Goal: Information Seeking & Learning: Learn about a topic

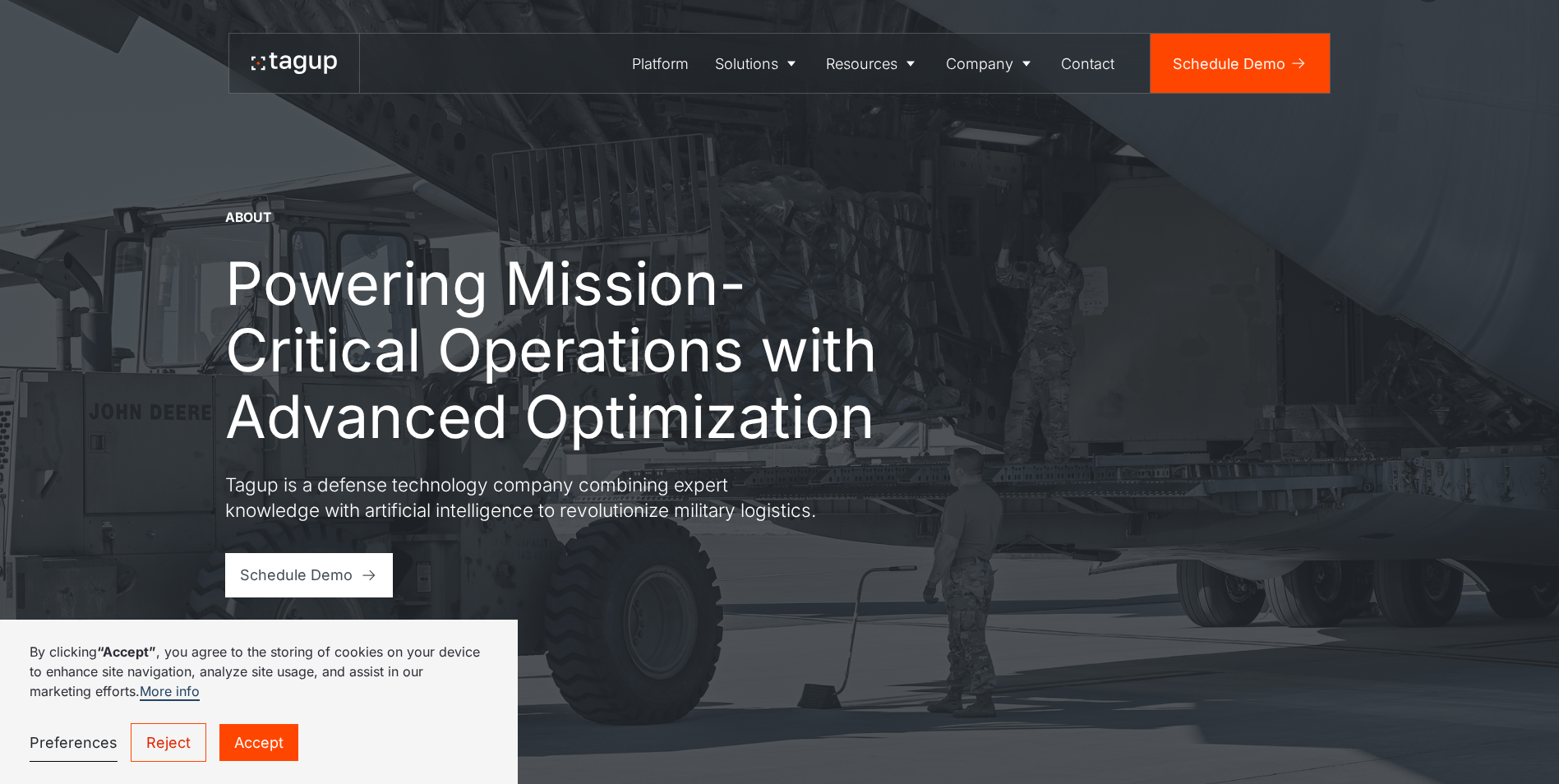
click at [165, 744] on link "Reject" at bounding box center [169, 742] width 76 height 39
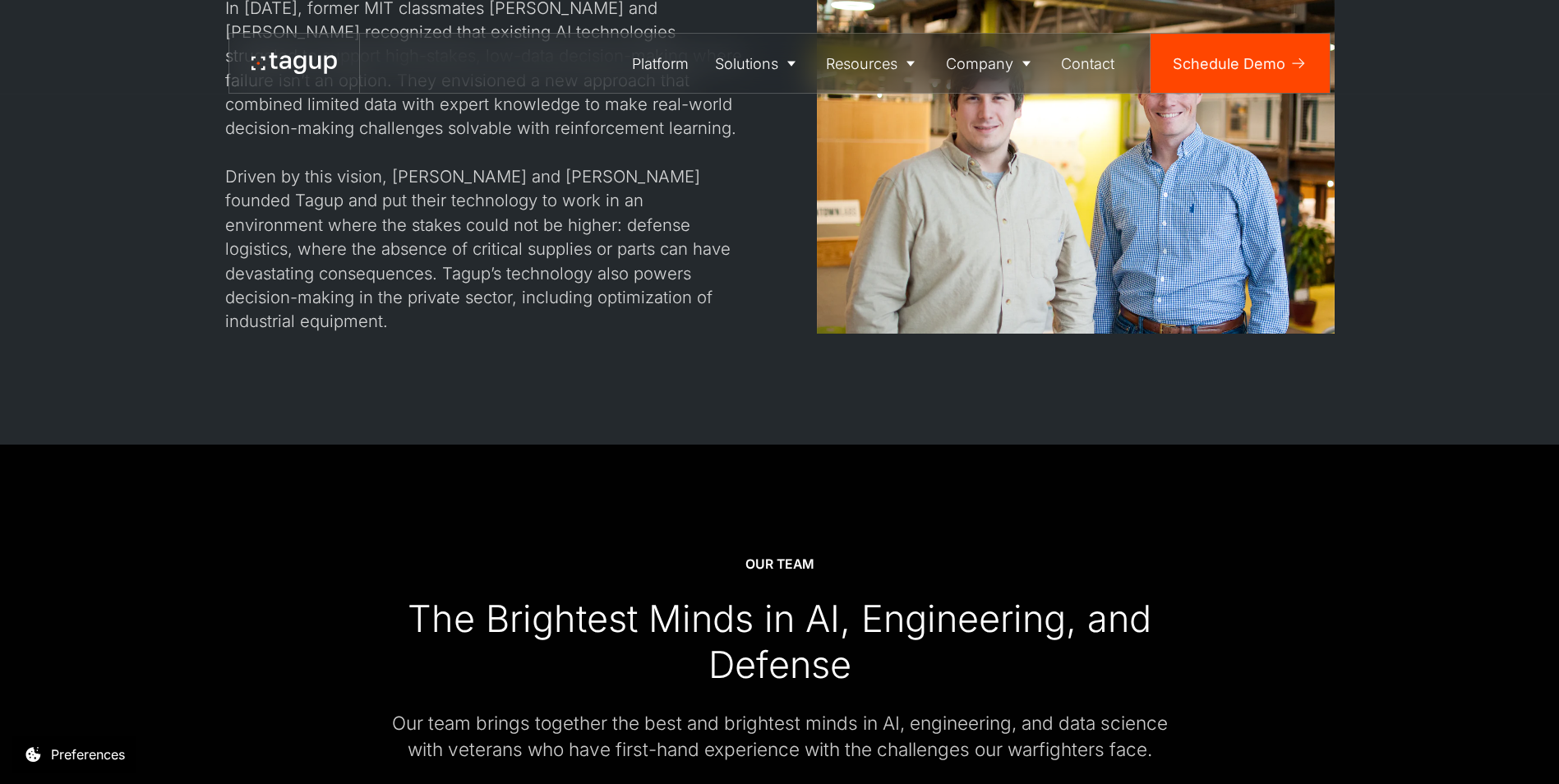
scroll to position [1561, 0]
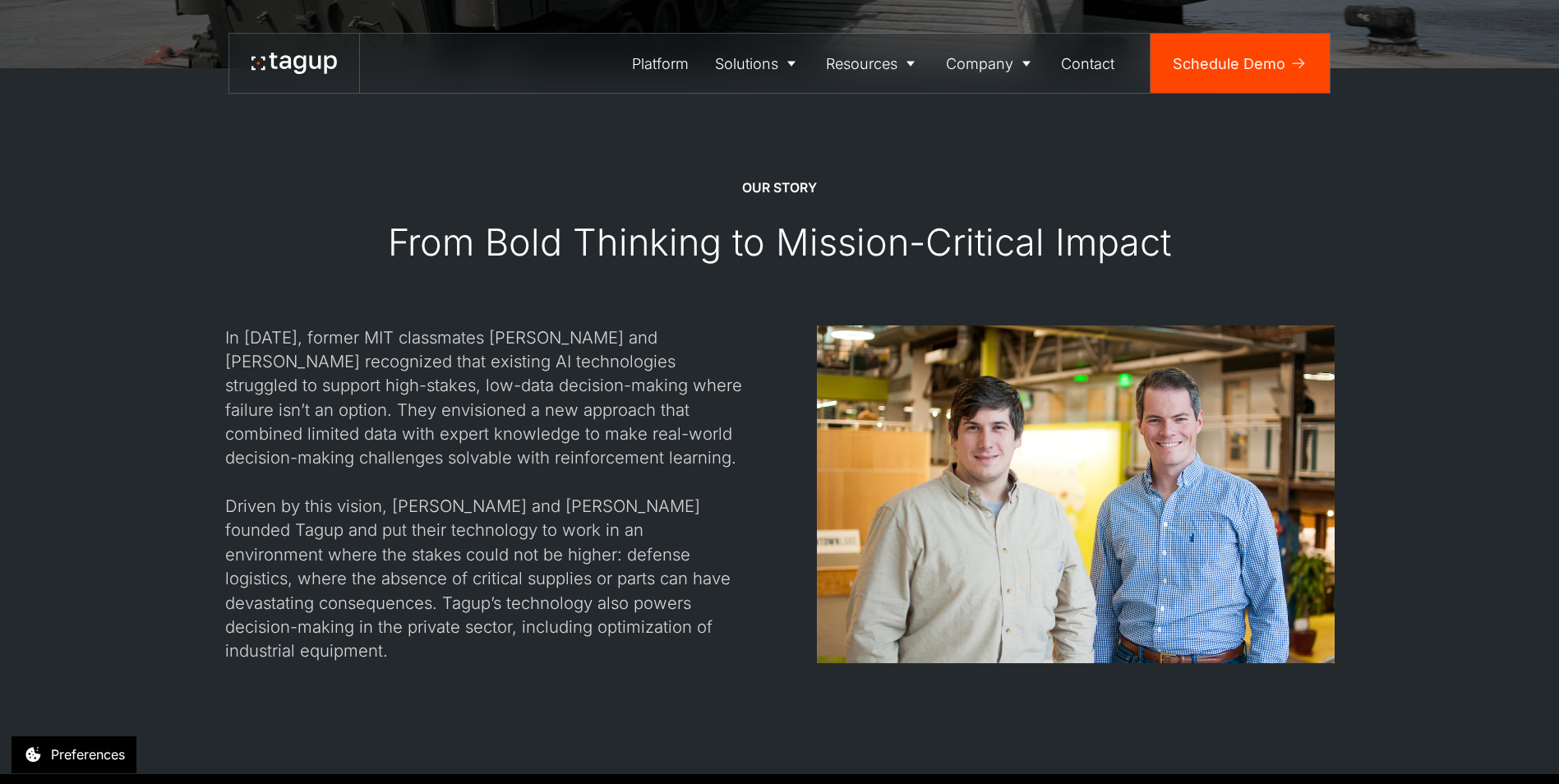
click at [660, 366] on div "In 2017, former MIT classmates Jon Garrity and Will Vega-Brown recognized that …" at bounding box center [484, 495] width 518 height 338
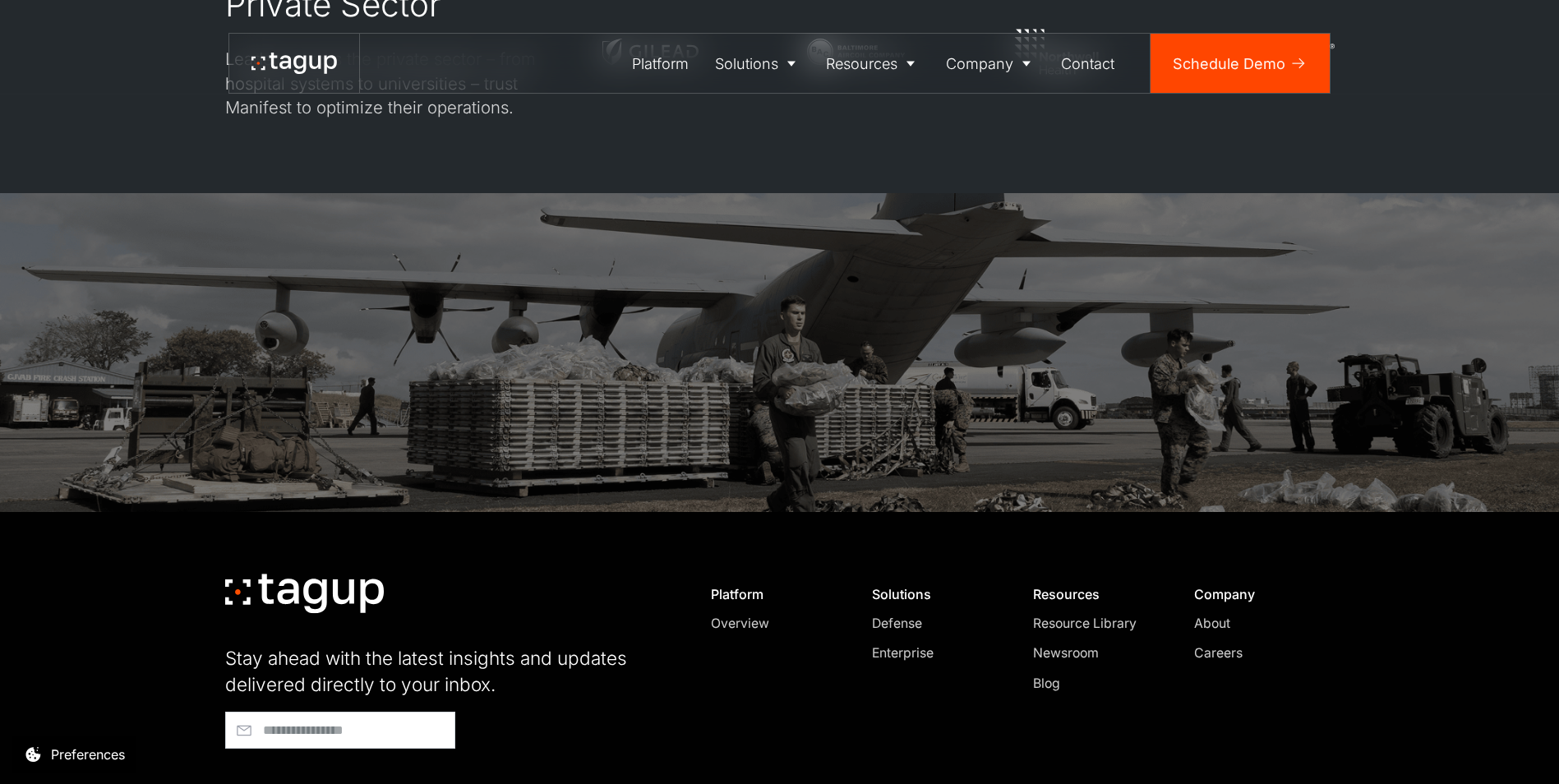
scroll to position [5199, 0]
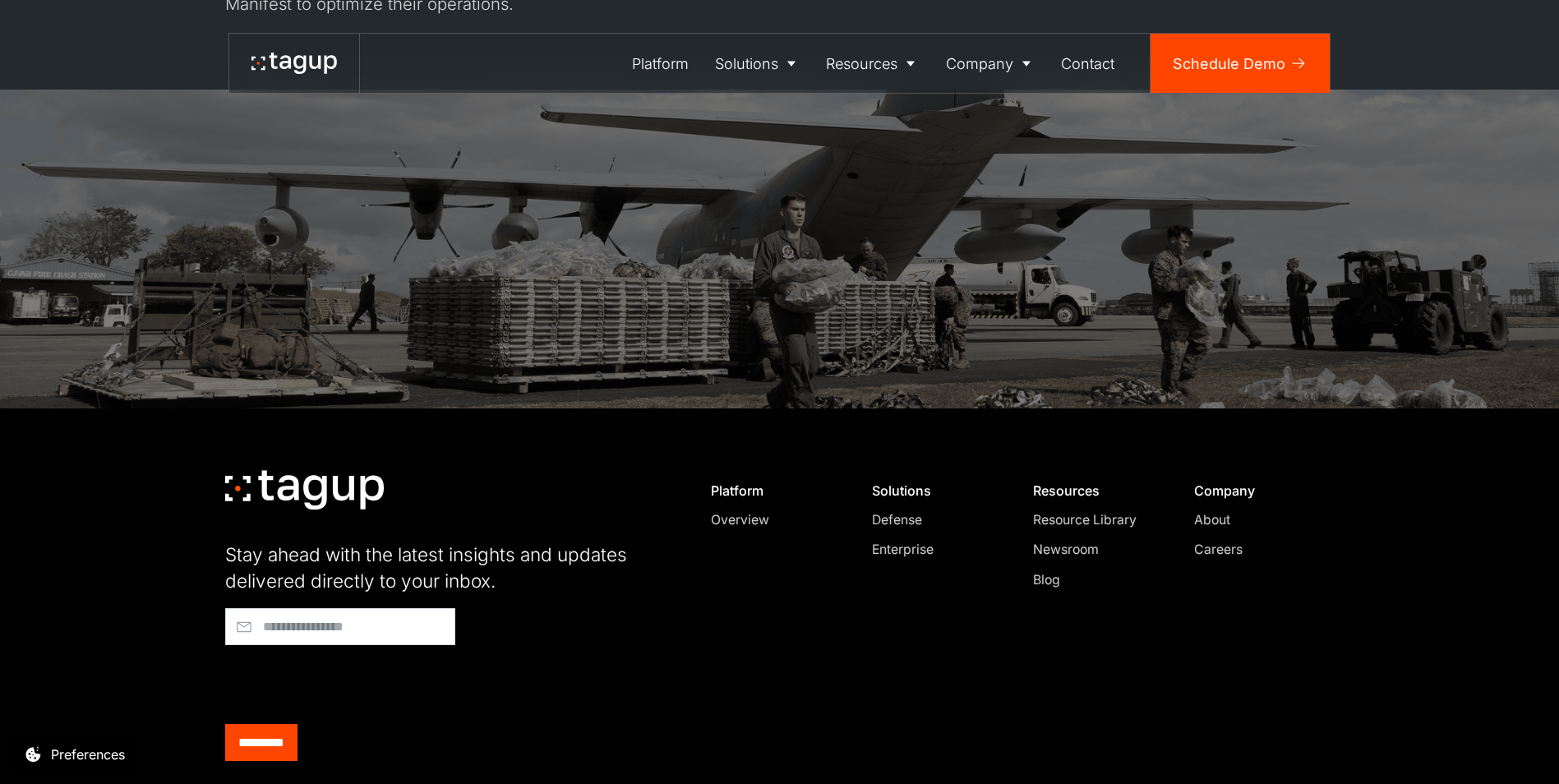
click at [907, 510] on div "Defense" at bounding box center [935, 520] width 126 height 20
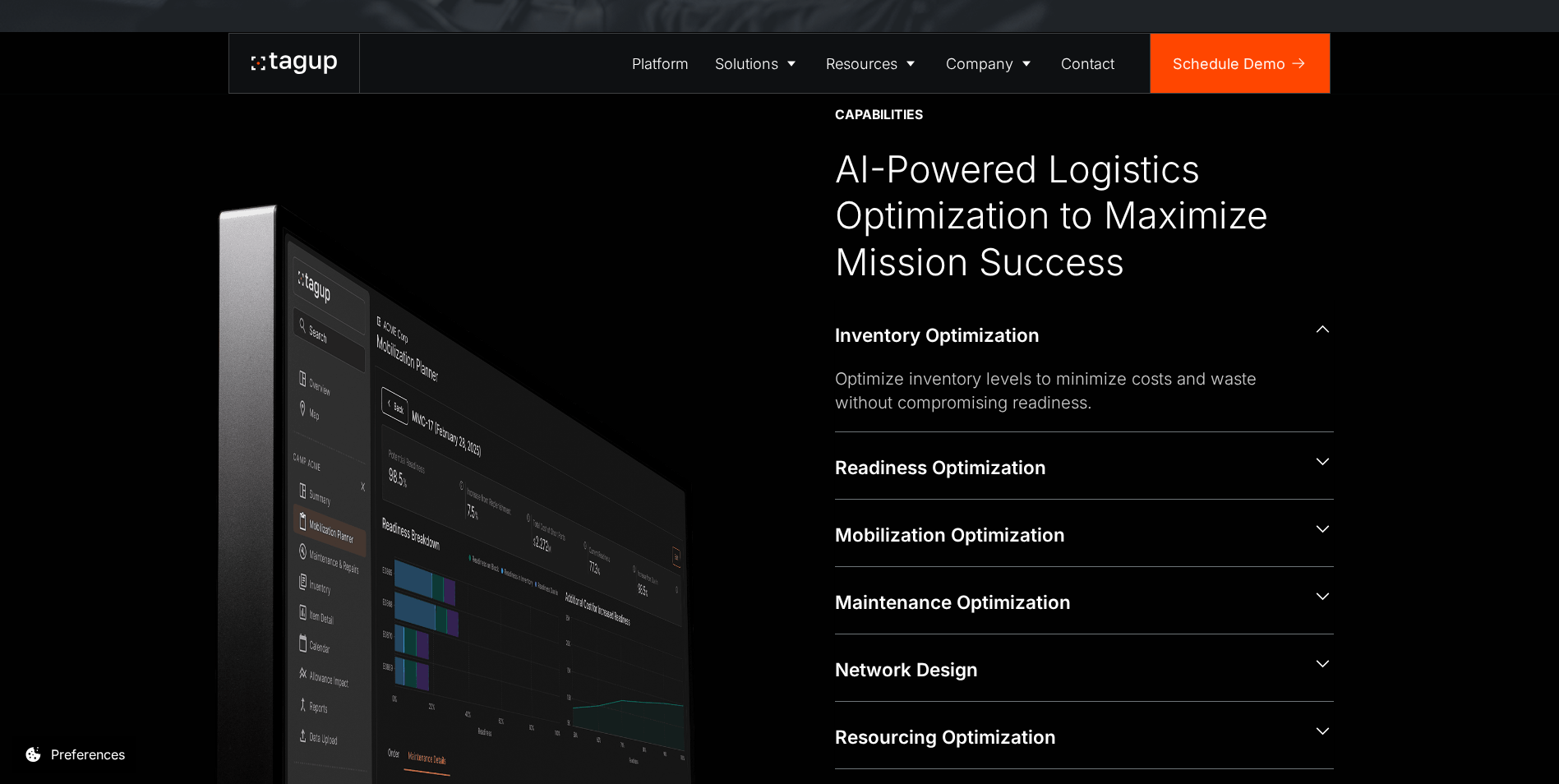
scroll to position [822, 0]
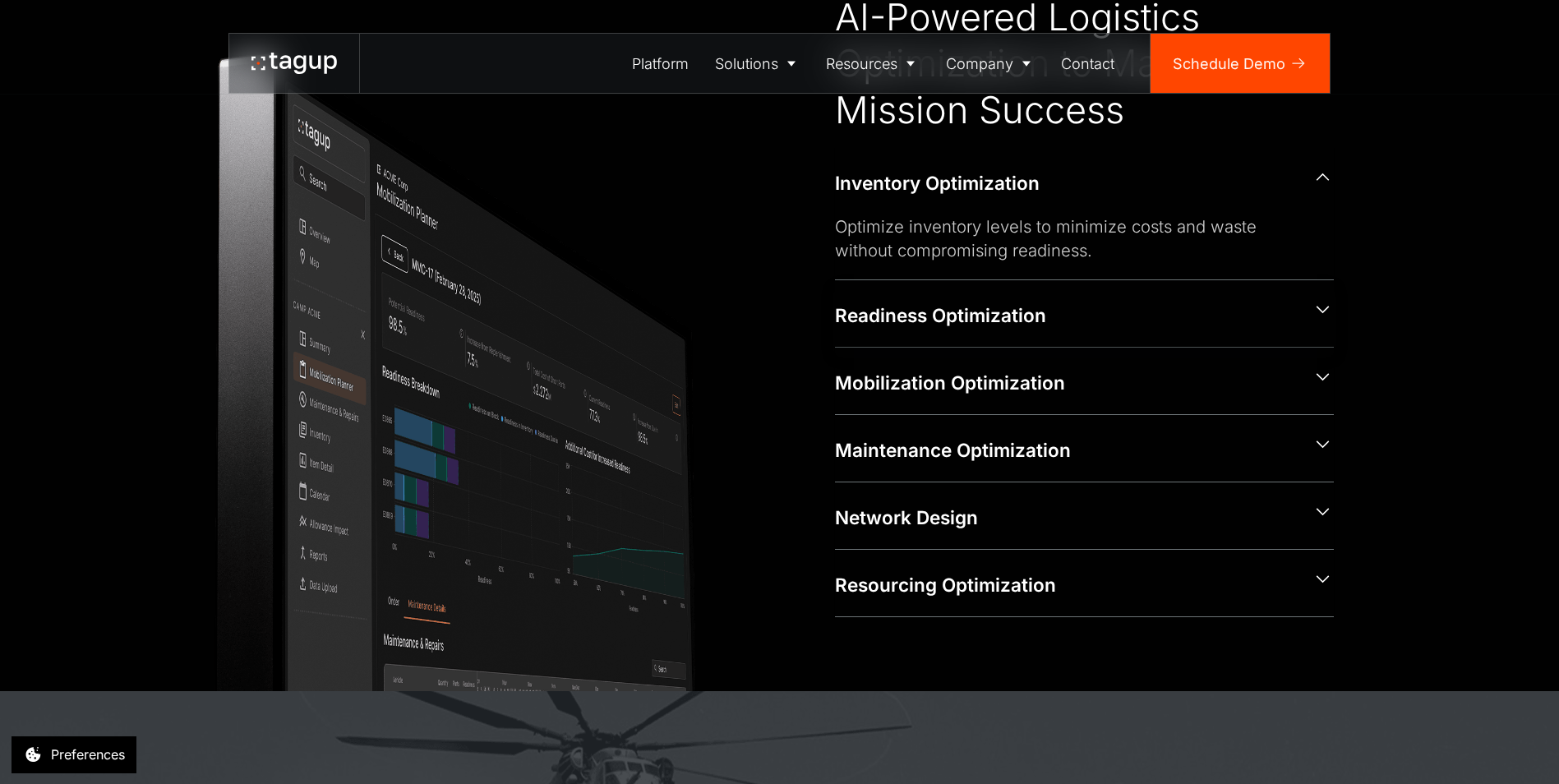
click at [908, 322] on div "Readiness Optimization" at bounding box center [1066, 316] width 462 height 26
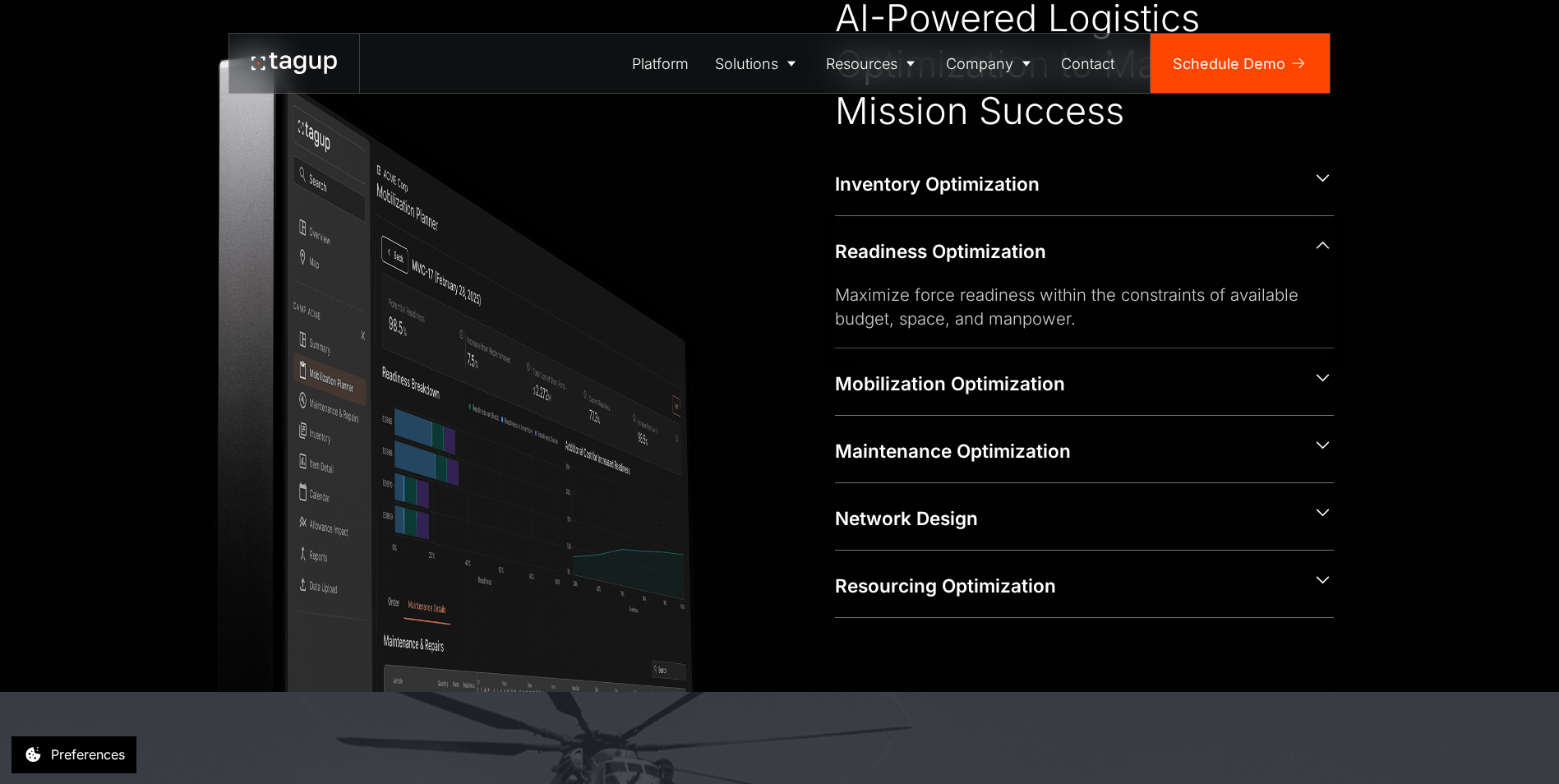
scroll to position [905, 0]
click at [890, 368] on div "Mobilization Optimization" at bounding box center [1066, 380] width 462 height 30
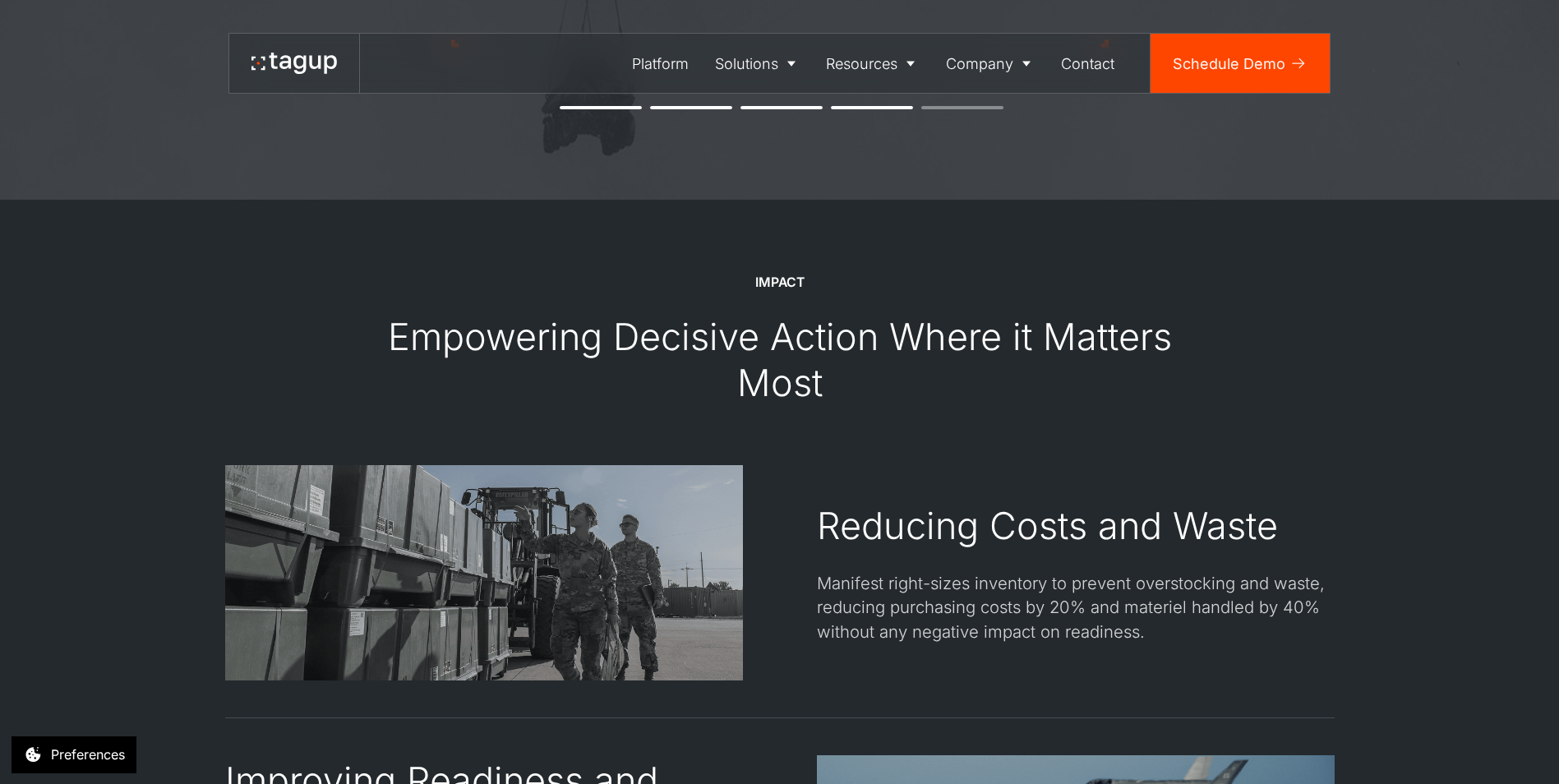
scroll to position [1537, 0]
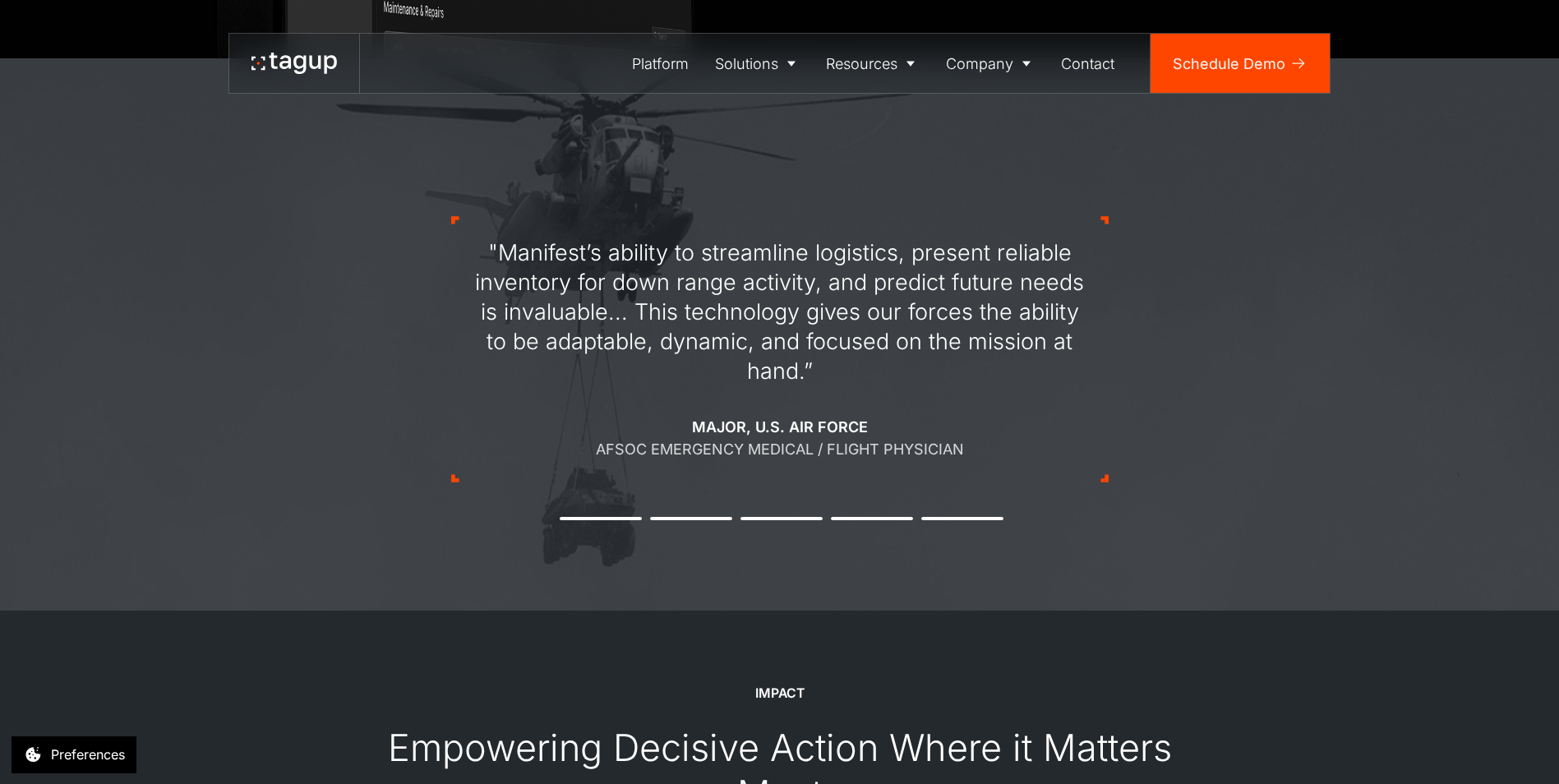
click at [581, 518] on button "1" at bounding box center [601, 519] width 82 height 3
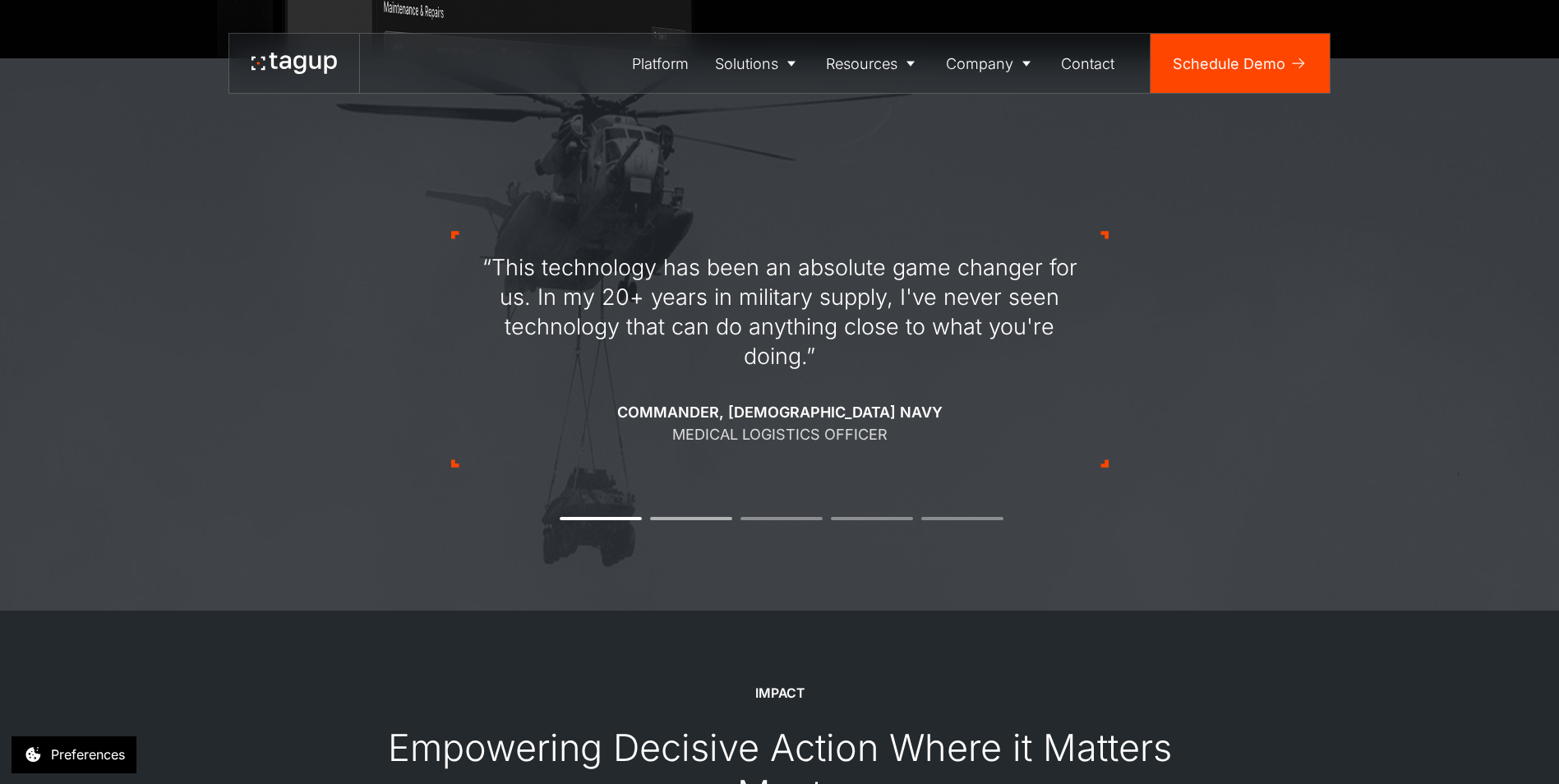
click at [697, 518] on li "2" at bounding box center [692, 519] width 82 height 3
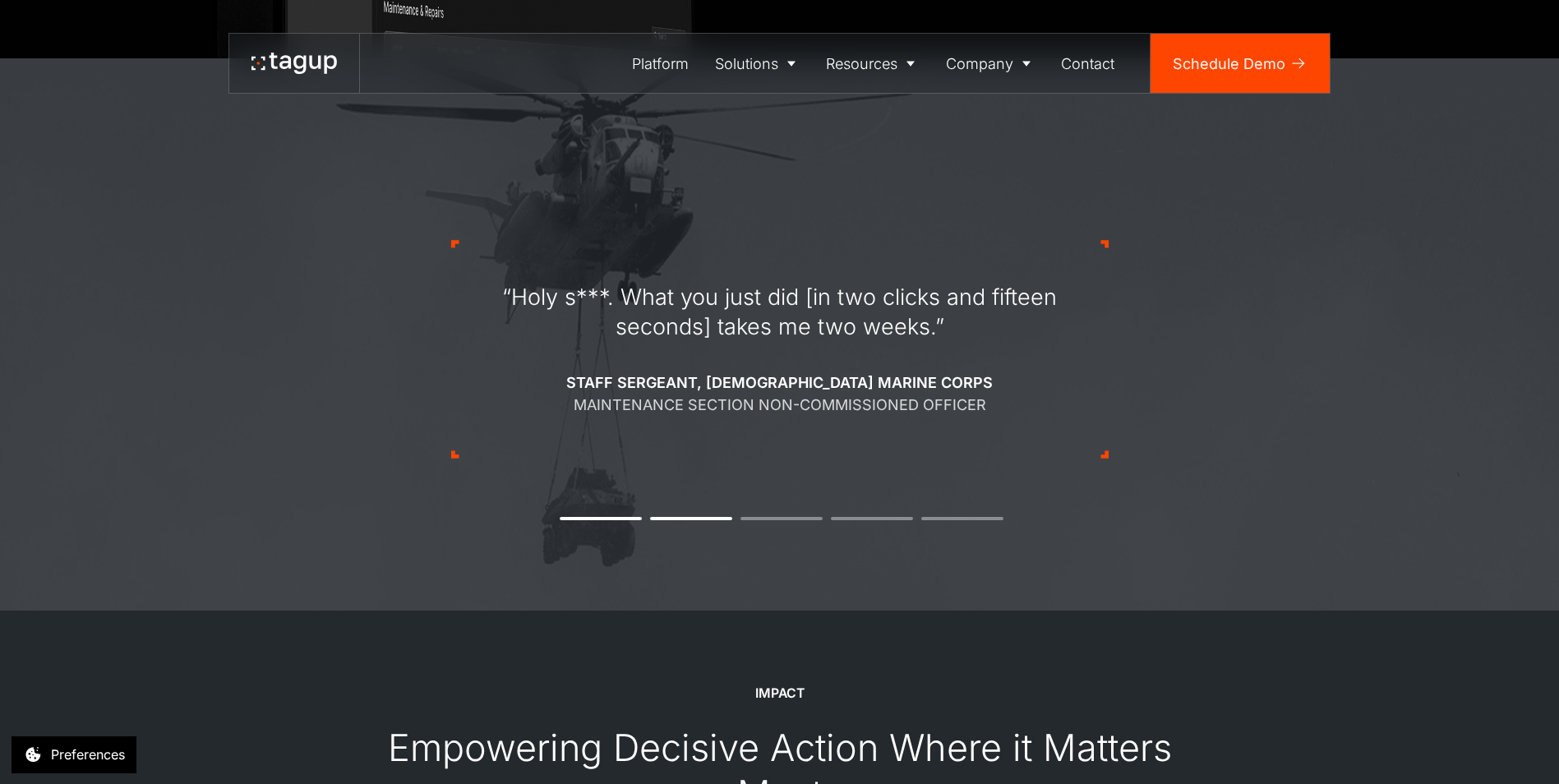
click at [697, 518] on li "2" at bounding box center [692, 519] width 82 height 3
click at [778, 517] on li "3" at bounding box center [782, 519] width 82 height 3
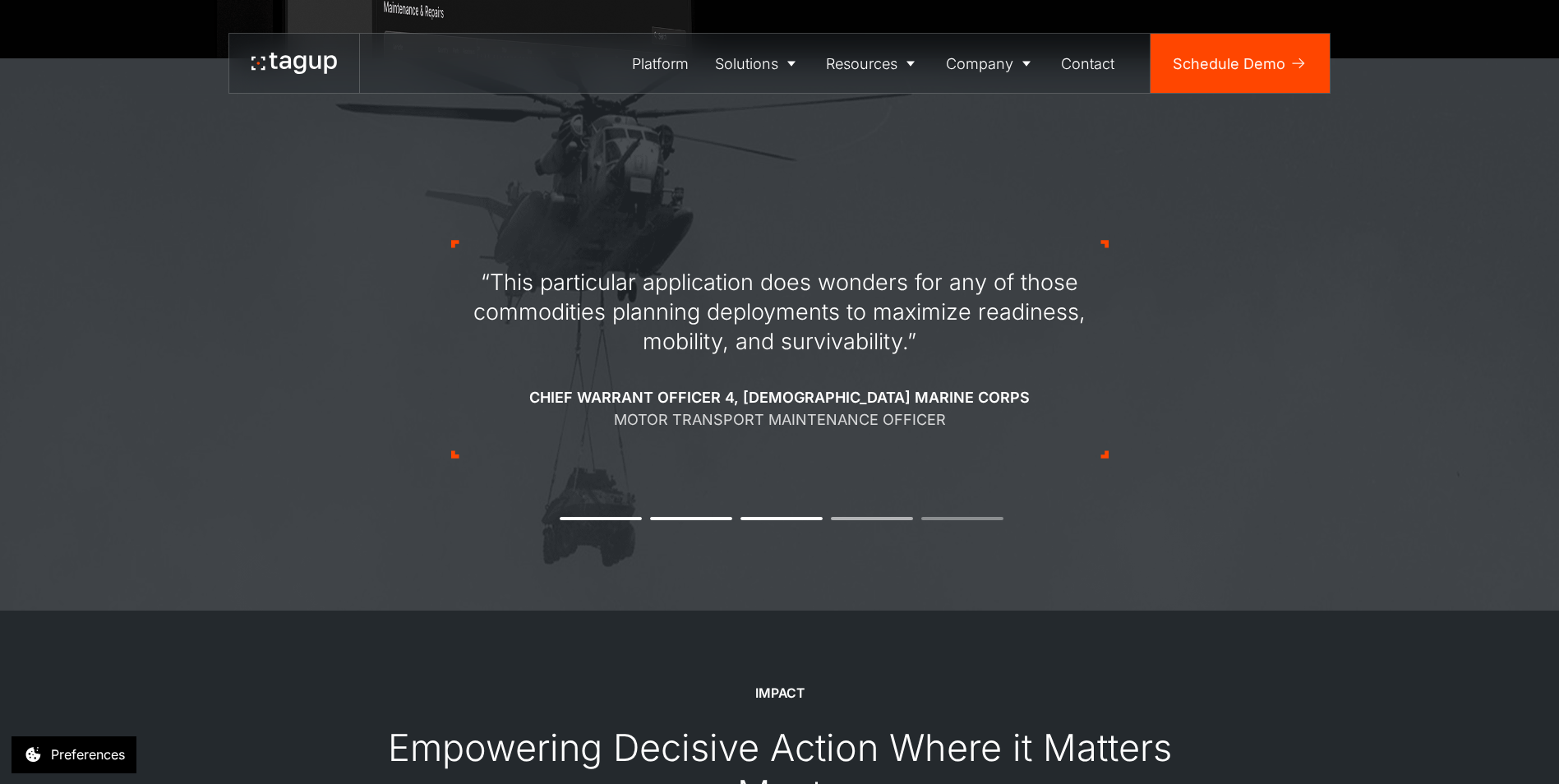
click at [857, 519] on li "4" at bounding box center [872, 519] width 82 height 3
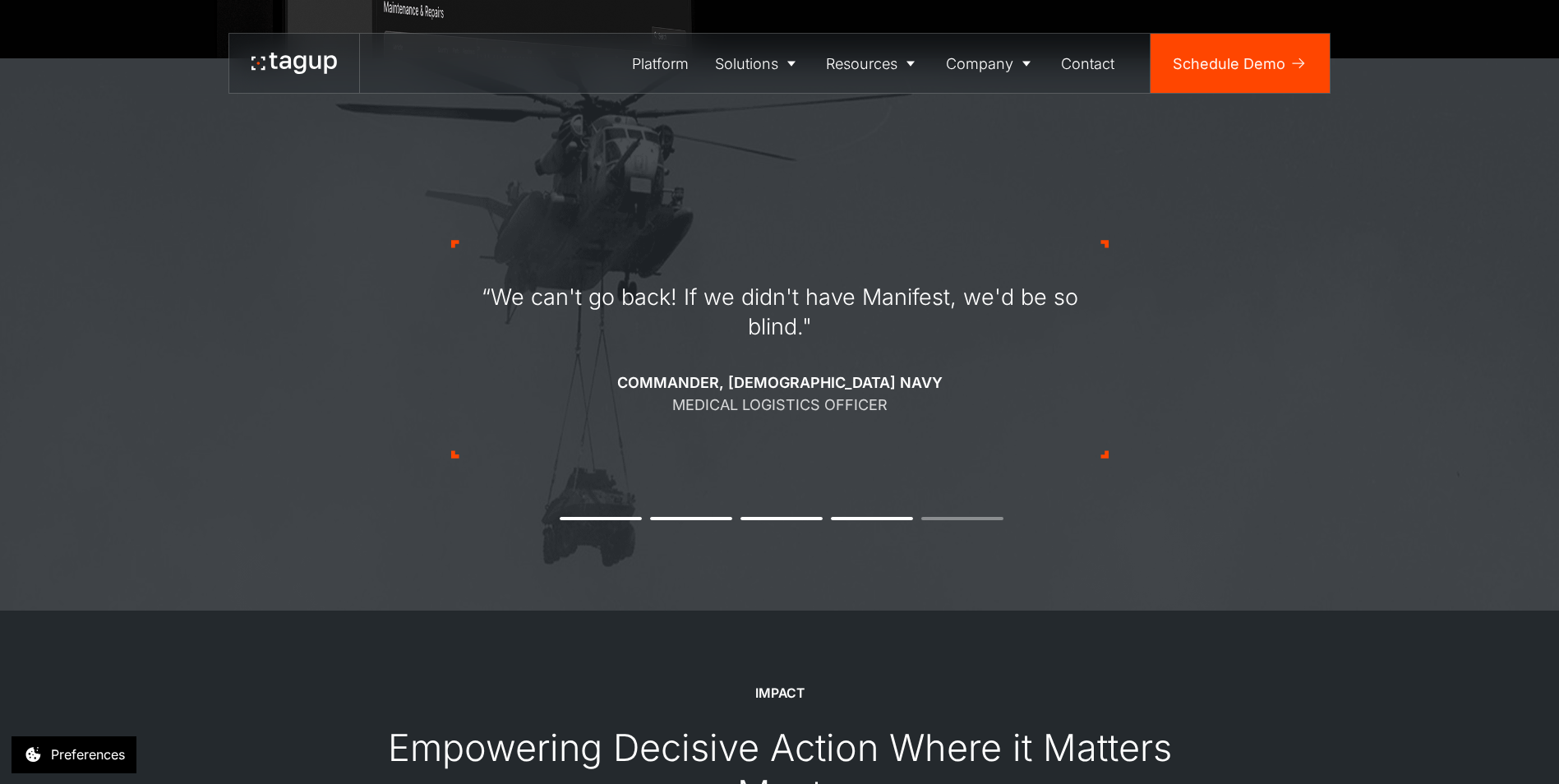
click at [977, 515] on div "“We can't go back! If we didn't have Manifest, we'd be so blind." Commander, [D…" at bounding box center [780, 349] width 658 height 375
click at [976, 519] on li "5" at bounding box center [963, 519] width 82 height 3
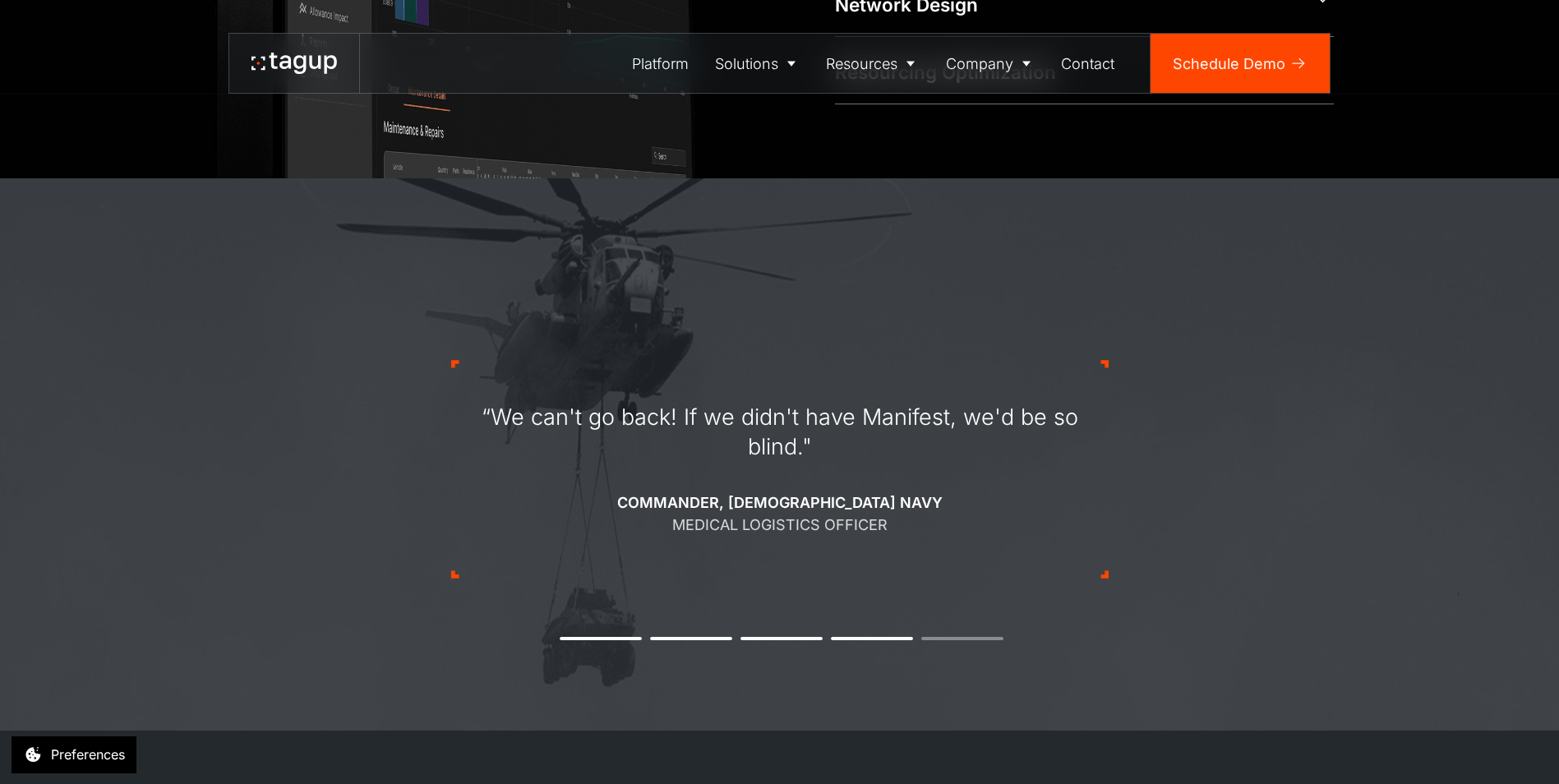
scroll to position [513, 0]
